Goal: Transaction & Acquisition: Purchase product/service

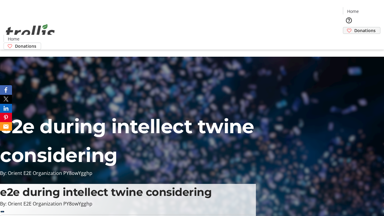
click at [354, 27] on span "Donations" at bounding box center [364, 30] width 21 height 6
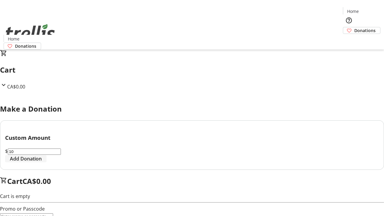
click at [42, 162] on span "Add Donation" at bounding box center [26, 158] width 32 height 7
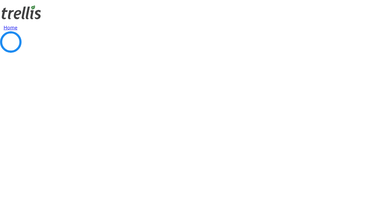
select select "CA"
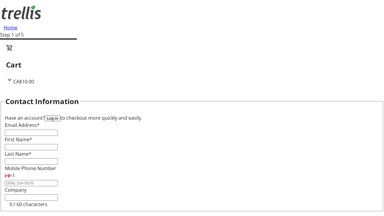
click at [60, 115] on button "Log in" at bounding box center [53, 118] width 16 height 6
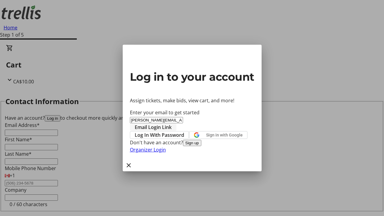
type input "[PERSON_NAME][EMAIL_ADDRESS][DOMAIN_NAME]"
click at [171, 123] on span "Email Login Link" at bounding box center [153, 126] width 37 height 7
